Goal: Navigation & Orientation: Find specific page/section

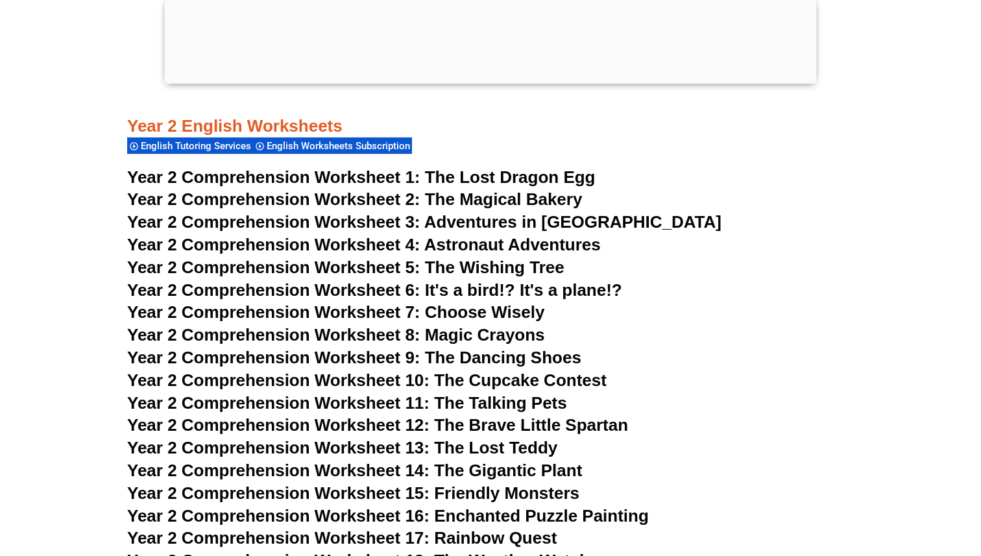
scroll to position [3084, 0]
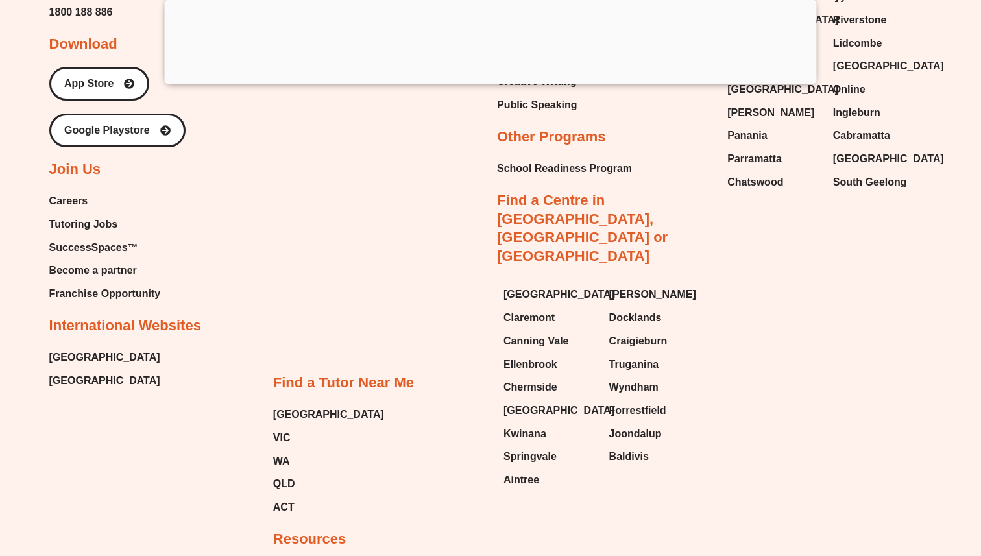
scroll to position [14799, 0]
click at [277, 474] on span "QLD" at bounding box center [284, 483] width 22 height 19
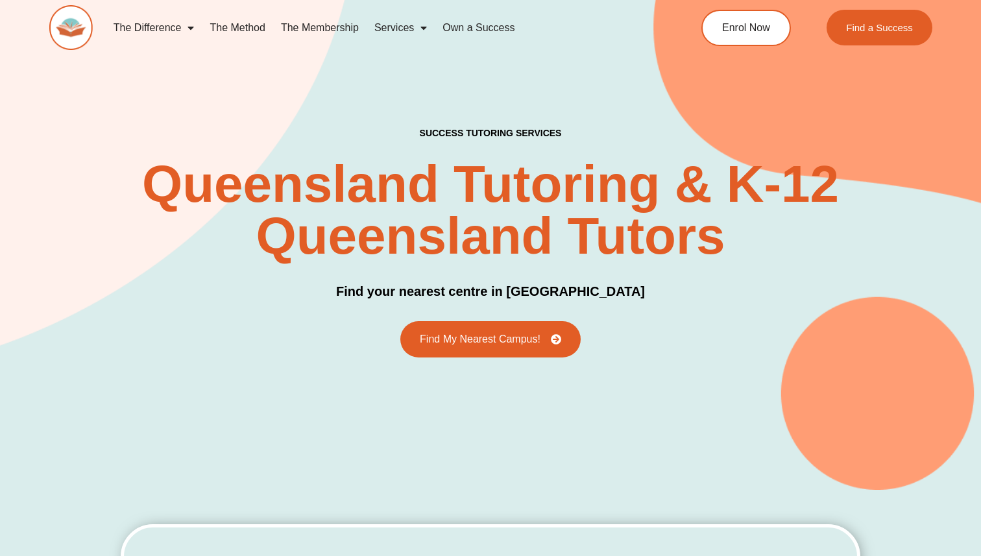
click at [71, 10] on img at bounding box center [70, 27] width 43 height 45
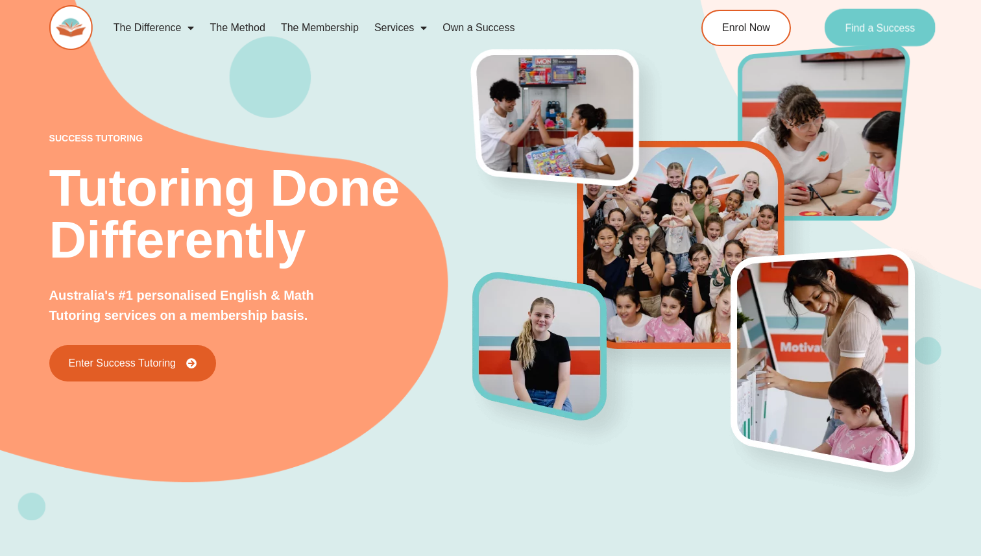
click at [858, 36] on link "Find a Success" at bounding box center [880, 28] width 111 height 38
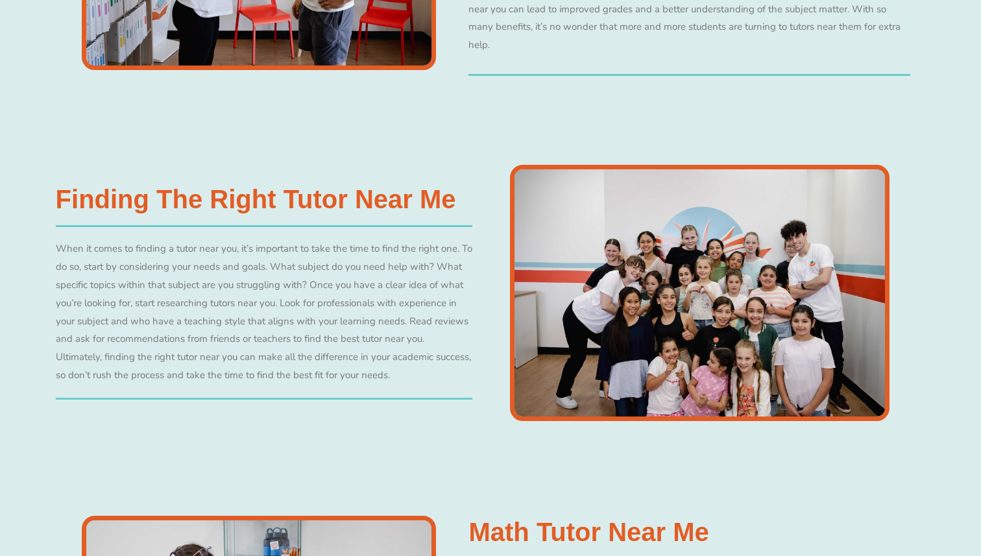
scroll to position [1494, 0]
